Goal: Navigation & Orientation: Understand site structure

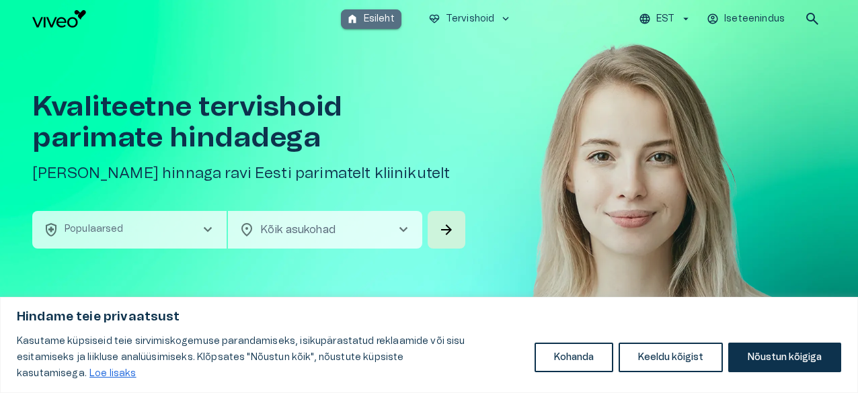
click at [387, 21] on p "Esileht" at bounding box center [379, 19] width 31 height 14
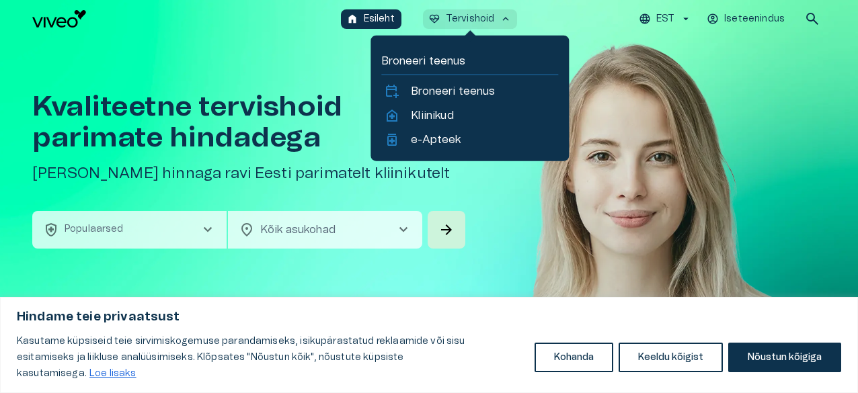
click at [493, 19] on p "Tervishoid" at bounding box center [470, 19] width 49 height 14
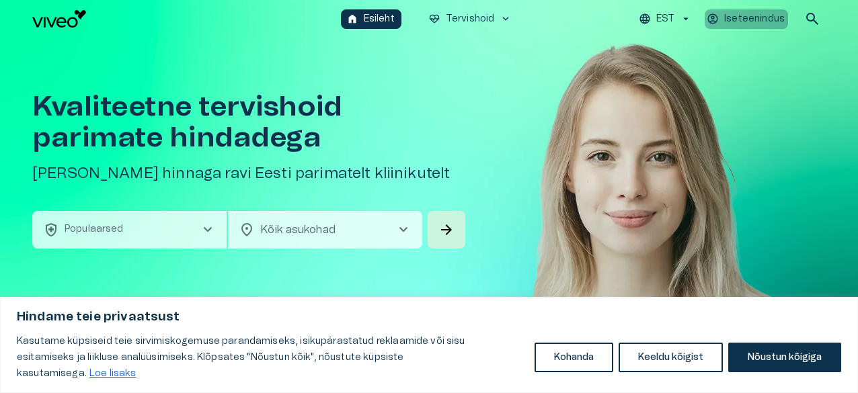
click at [765, 25] on p "Iseteenindus" at bounding box center [754, 19] width 61 height 14
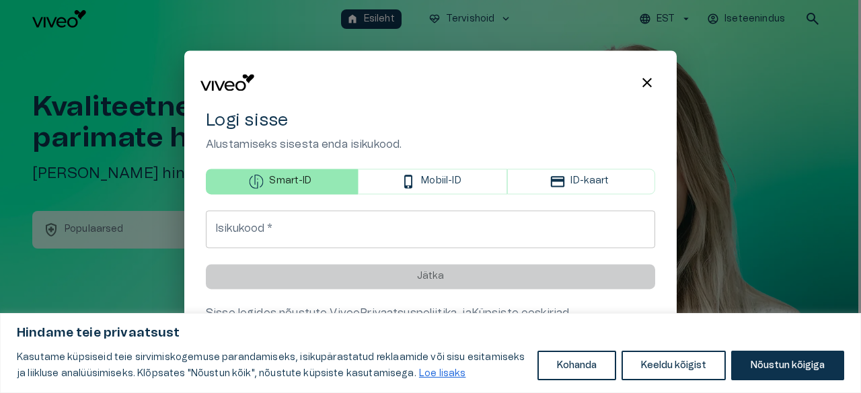
click at [676, 24] on div at bounding box center [430, 196] width 861 height 393
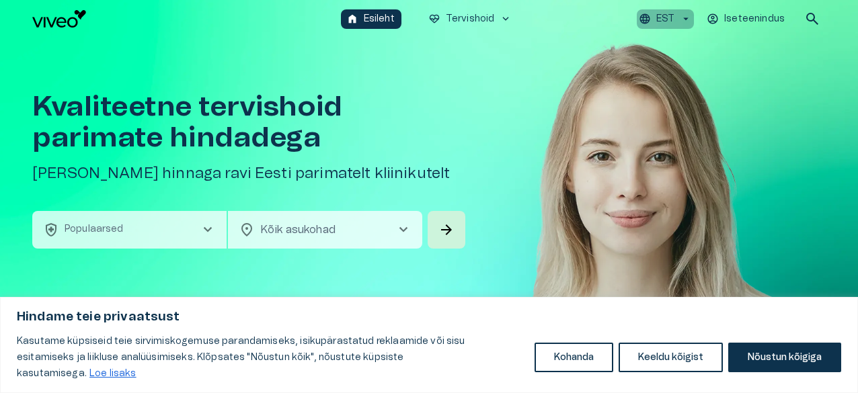
click at [664, 21] on p "EST" at bounding box center [665, 19] width 18 height 14
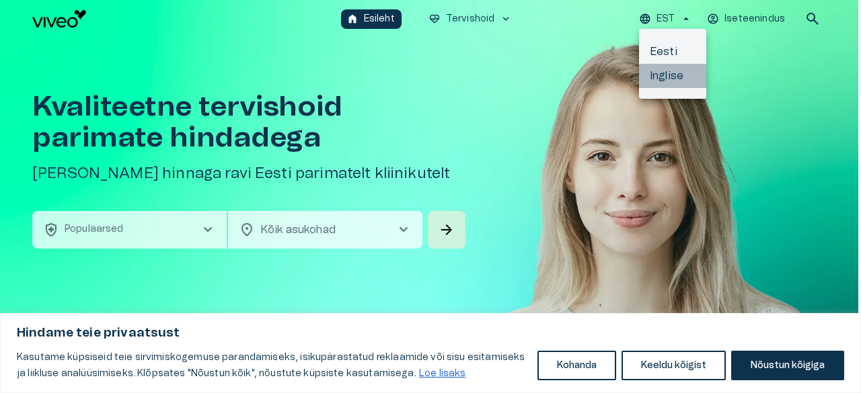
click at [664, 79] on li "Inglise" at bounding box center [672, 76] width 67 height 24
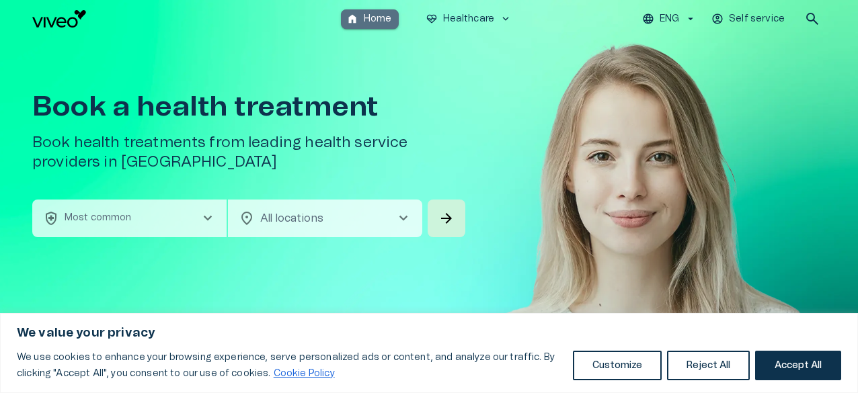
click at [370, 22] on p "Home" at bounding box center [378, 19] width 28 height 14
click at [620, 365] on button "Customize" at bounding box center [617, 366] width 89 height 30
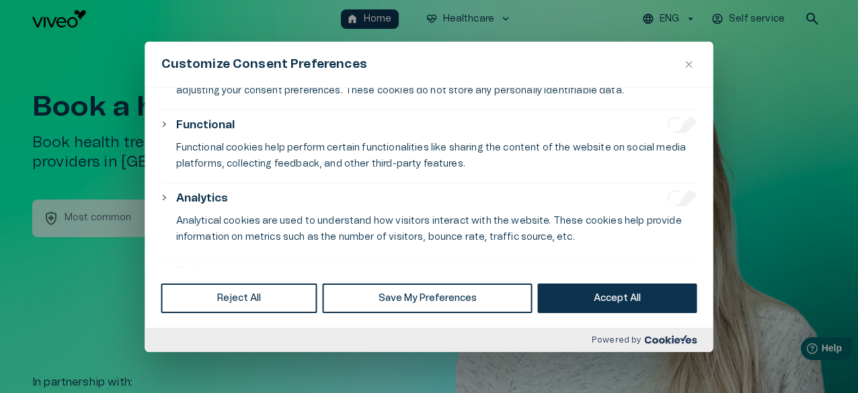
scroll to position [356, 0]
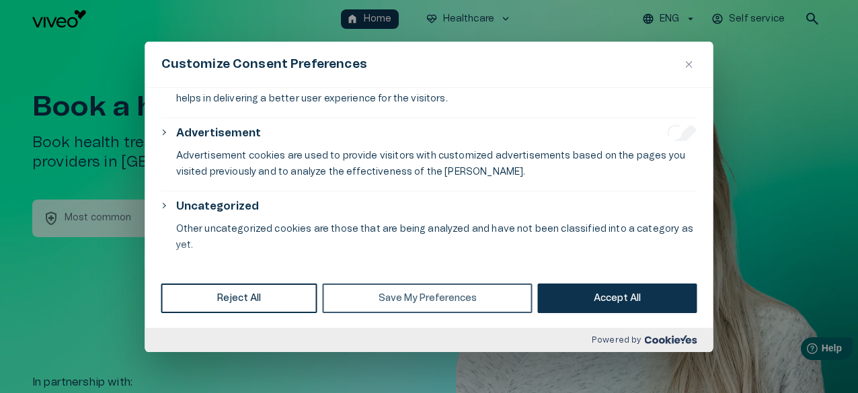
click at [453, 295] on button "Save My Preferences" at bounding box center [427, 299] width 210 height 30
